Goal: Navigation & Orientation: Find specific page/section

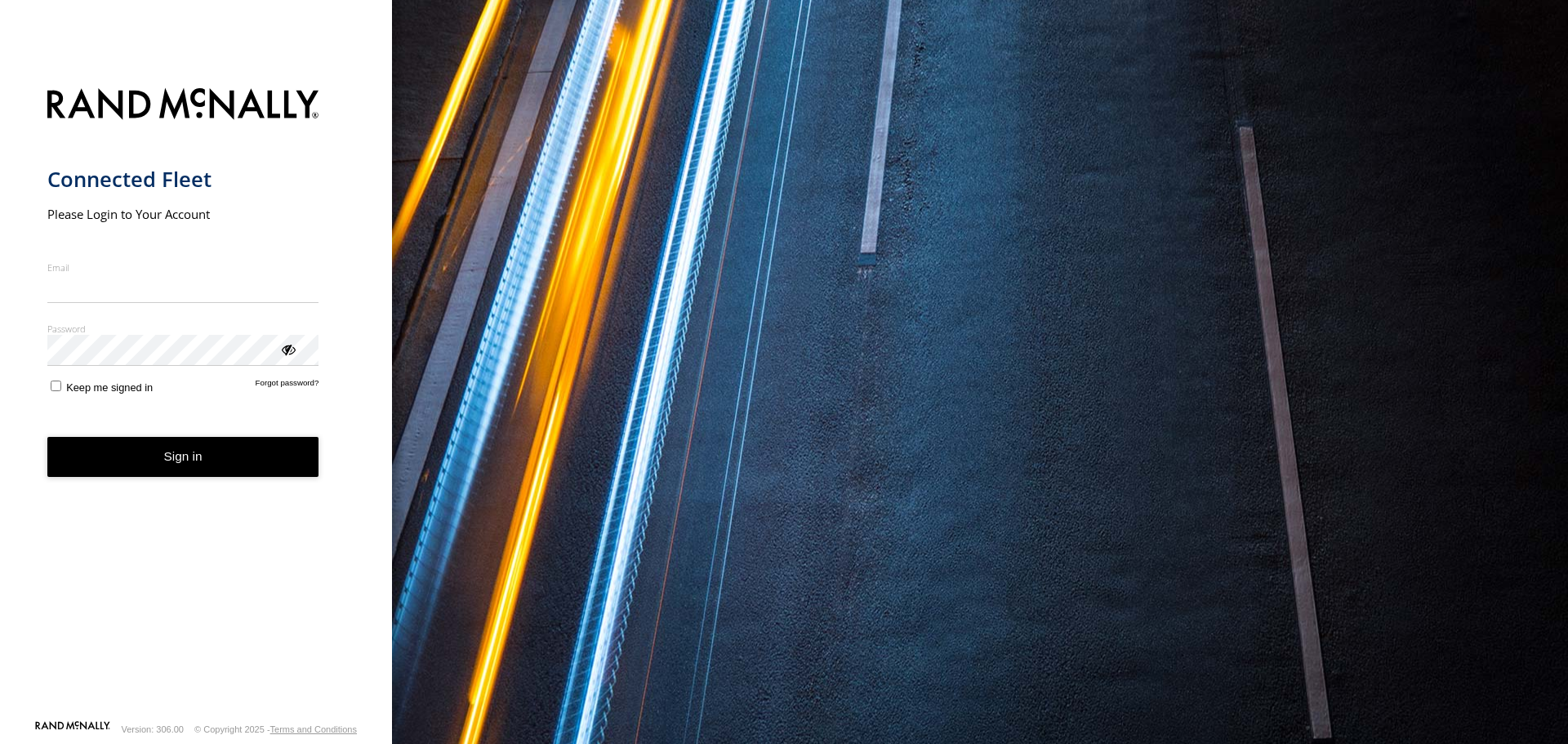
type input "**********"
click at [279, 483] on form "**********" at bounding box center [196, 398] width 298 height 641
click at [269, 454] on button "Sign in" at bounding box center [183, 457] width 272 height 40
